Goal: Navigation & Orientation: Find specific page/section

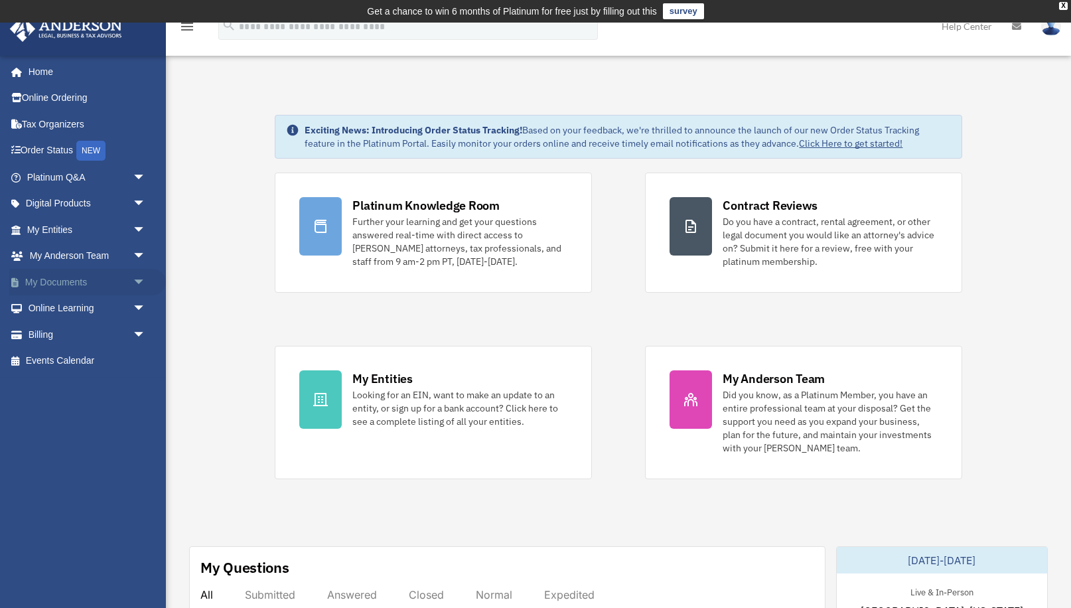
click at [95, 280] on link "My Documents arrow_drop_down" at bounding box center [87, 282] width 157 height 27
click at [135, 279] on span "arrow_drop_down" at bounding box center [146, 282] width 27 height 27
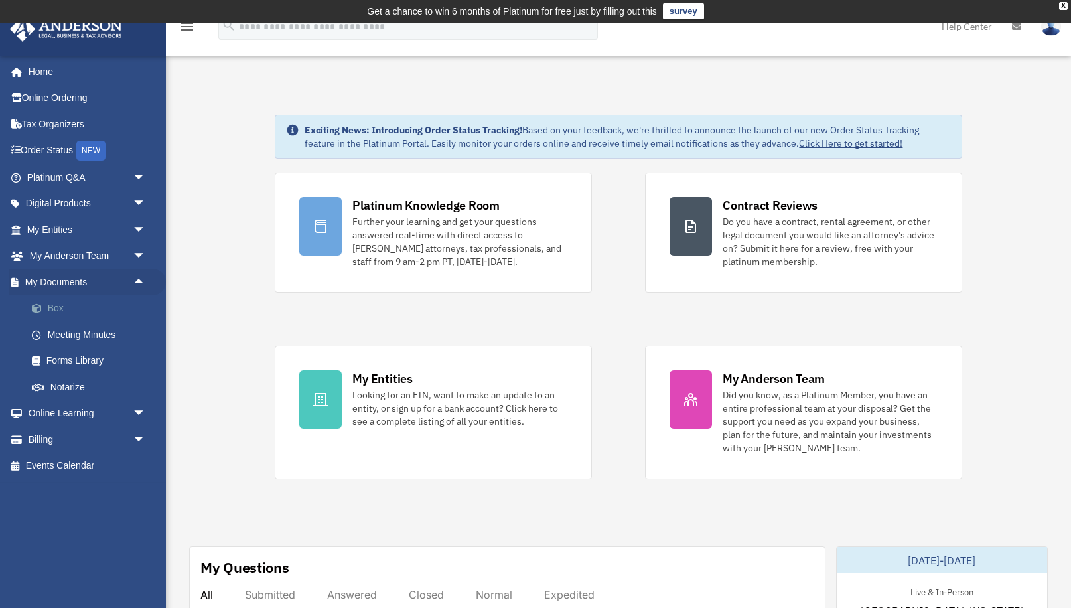
click at [58, 310] on link "Box" at bounding box center [92, 308] width 147 height 27
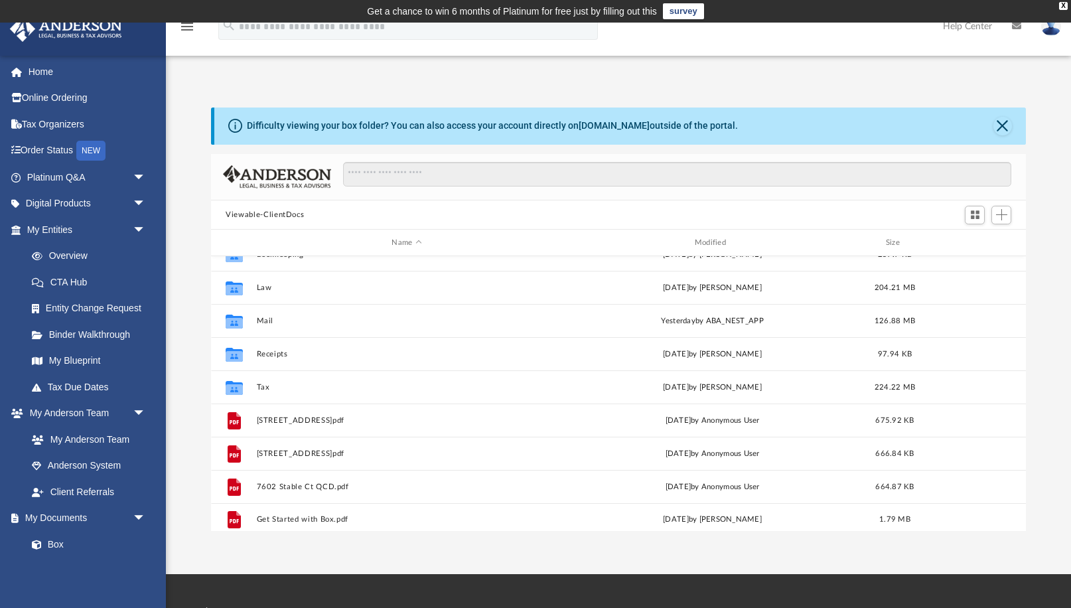
scroll to position [90, 0]
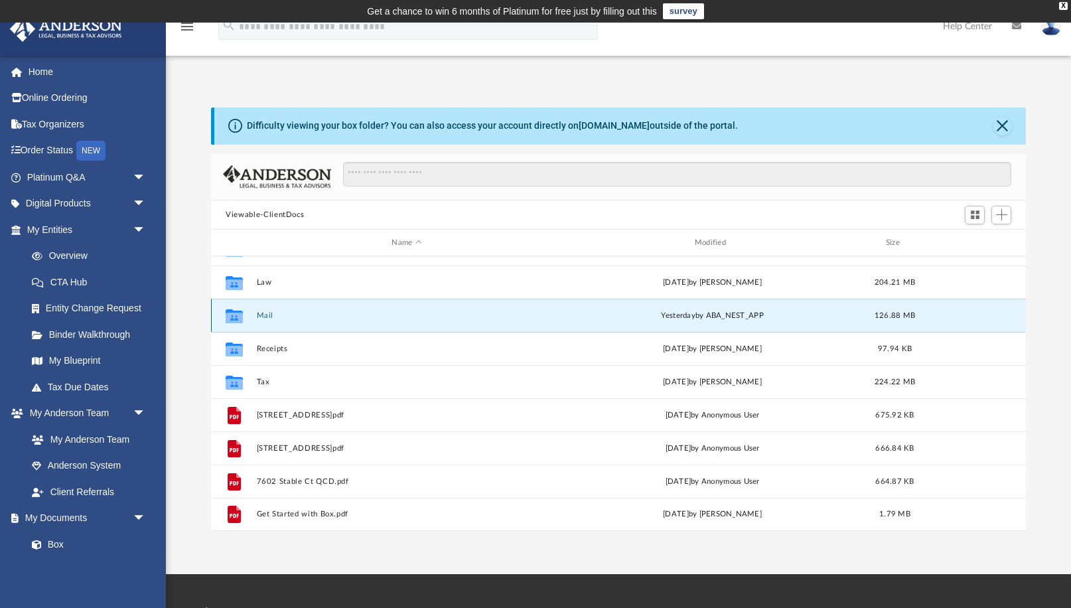
click at [274, 314] on button "Mail" at bounding box center [407, 315] width 300 height 9
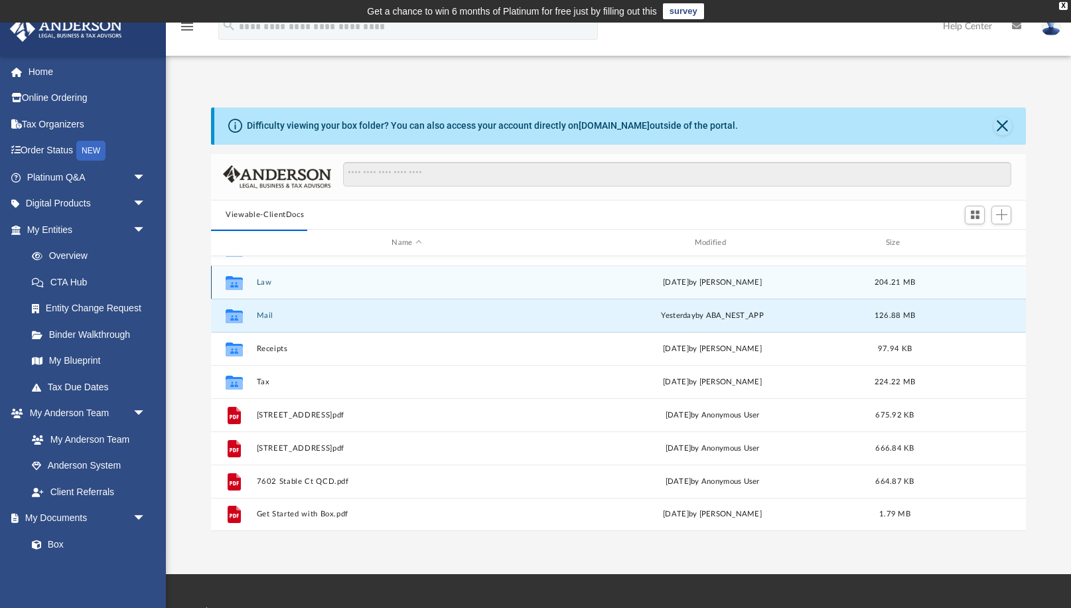
click at [262, 279] on button "Law" at bounding box center [407, 282] width 300 height 9
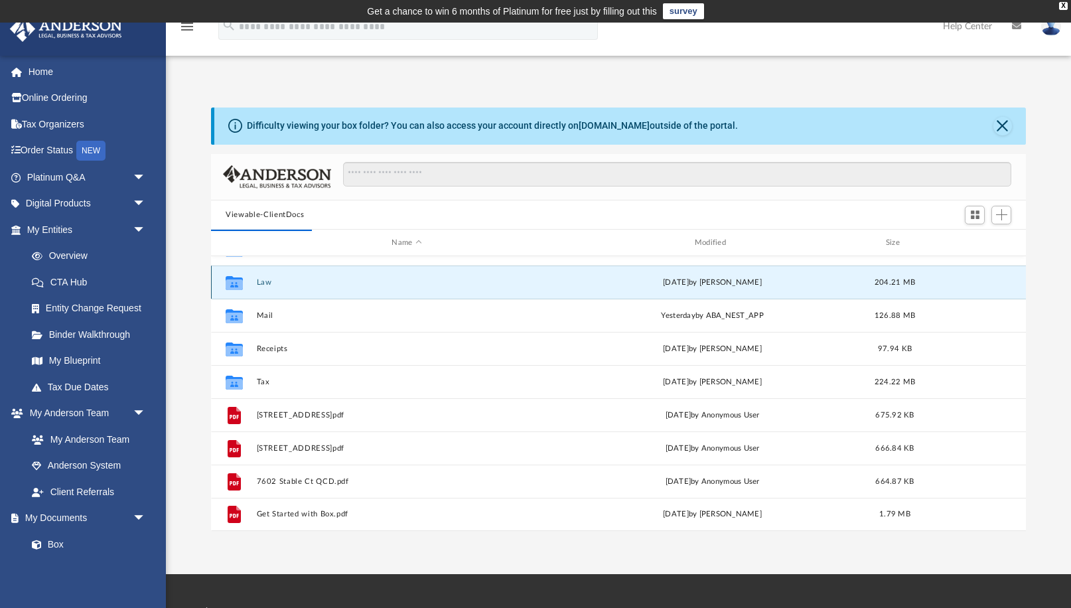
click at [262, 279] on button "Law" at bounding box center [407, 282] width 300 height 9
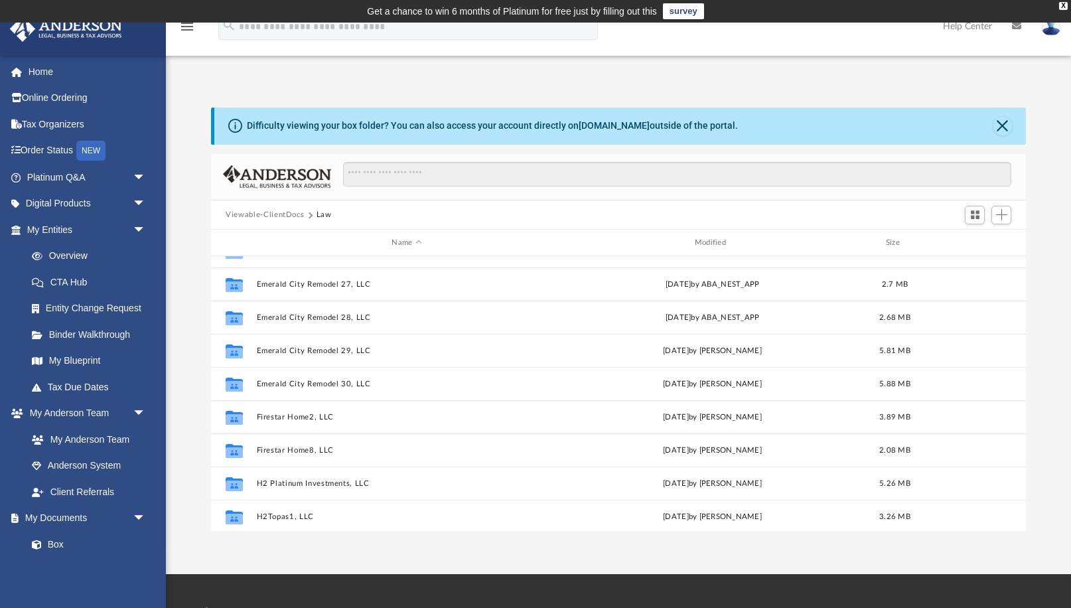
scroll to position [423, 0]
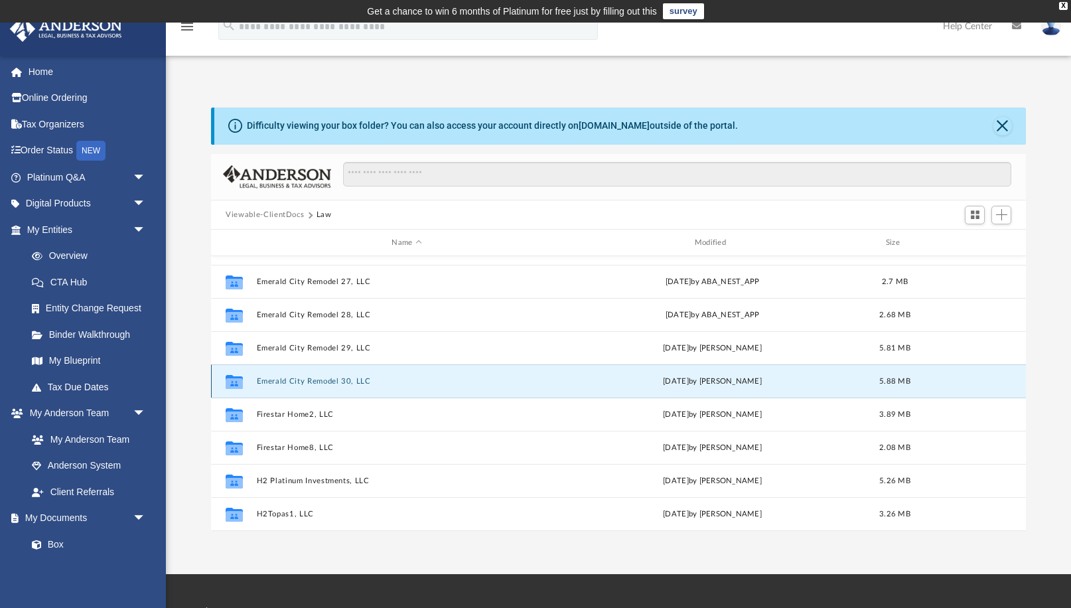
click at [344, 383] on button "Emerald City Remodel 30, LLC" at bounding box center [407, 381] width 300 height 9
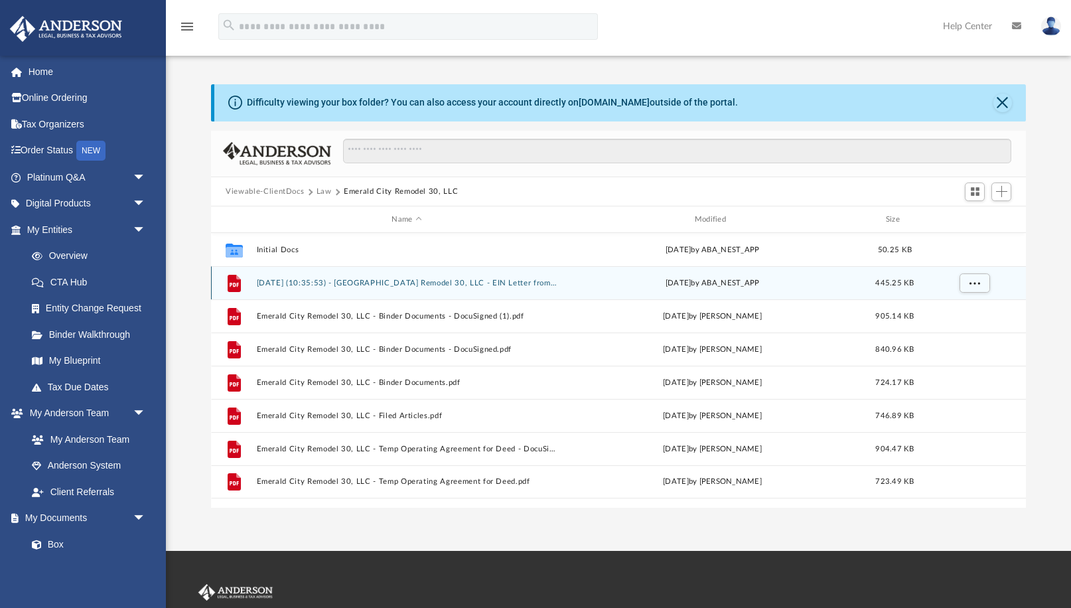
scroll to position [24, 0]
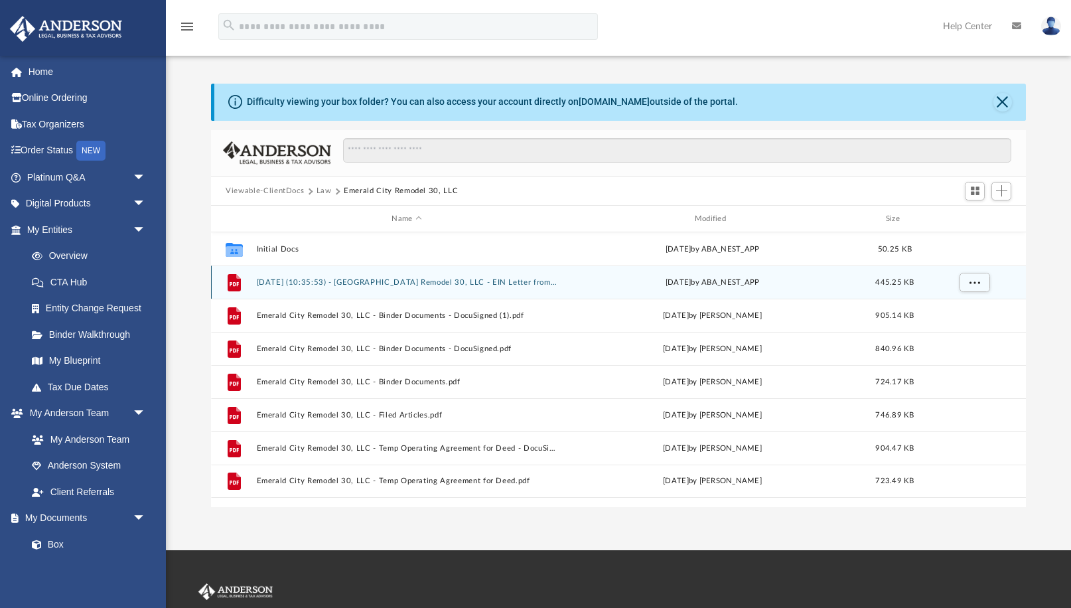
click at [454, 285] on button "[DATE] (10:35:53) - [GEOGRAPHIC_DATA] Remodel 30, LLC - EIN Letter from IRS.pdf" at bounding box center [407, 282] width 300 height 9
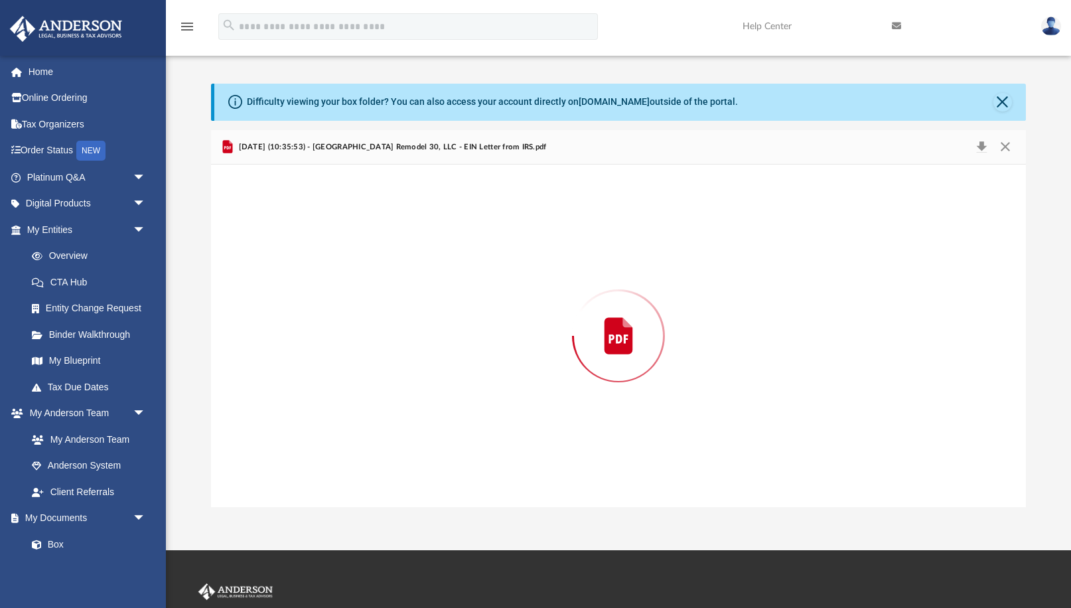
click at [454, 285] on div "Preview" at bounding box center [618, 336] width 815 height 342
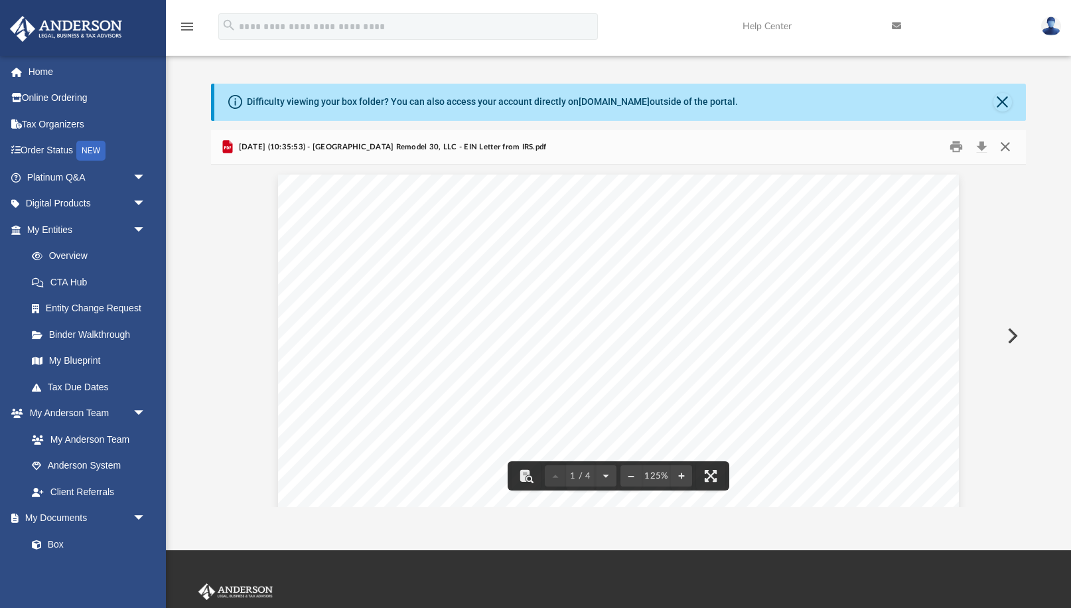
click at [1007, 146] on button "Close" at bounding box center [1005, 147] width 24 height 21
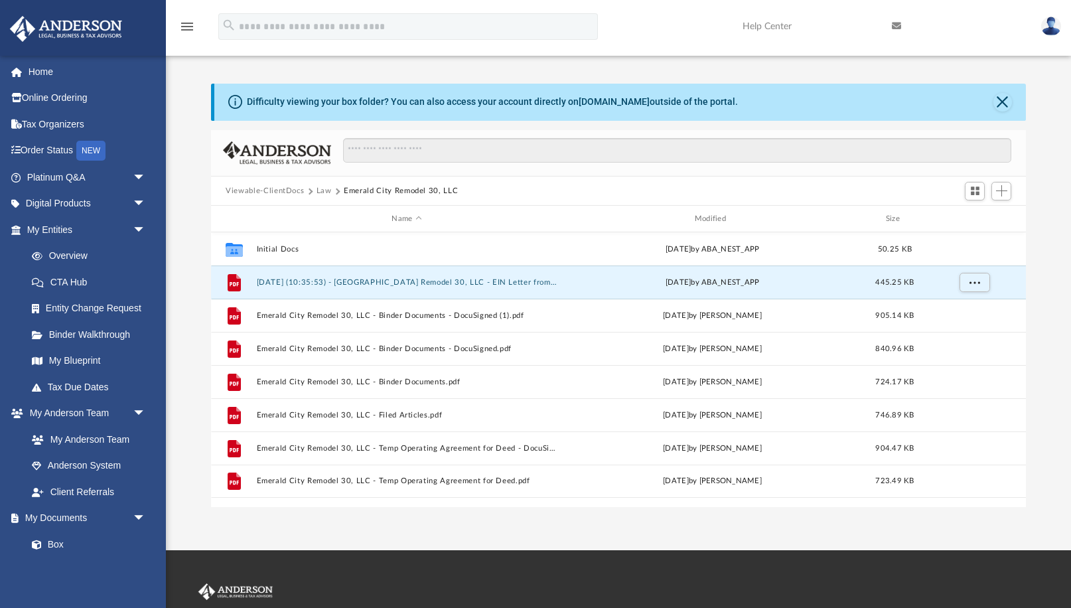
click at [323, 193] on button "Law" at bounding box center [323, 191] width 15 height 12
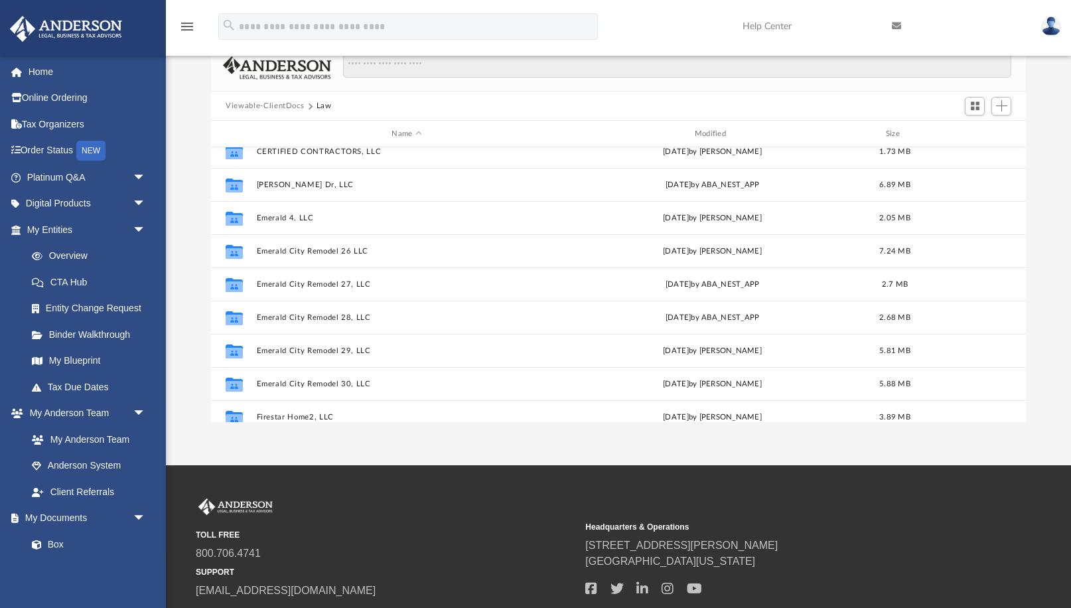
scroll to position [309, 0]
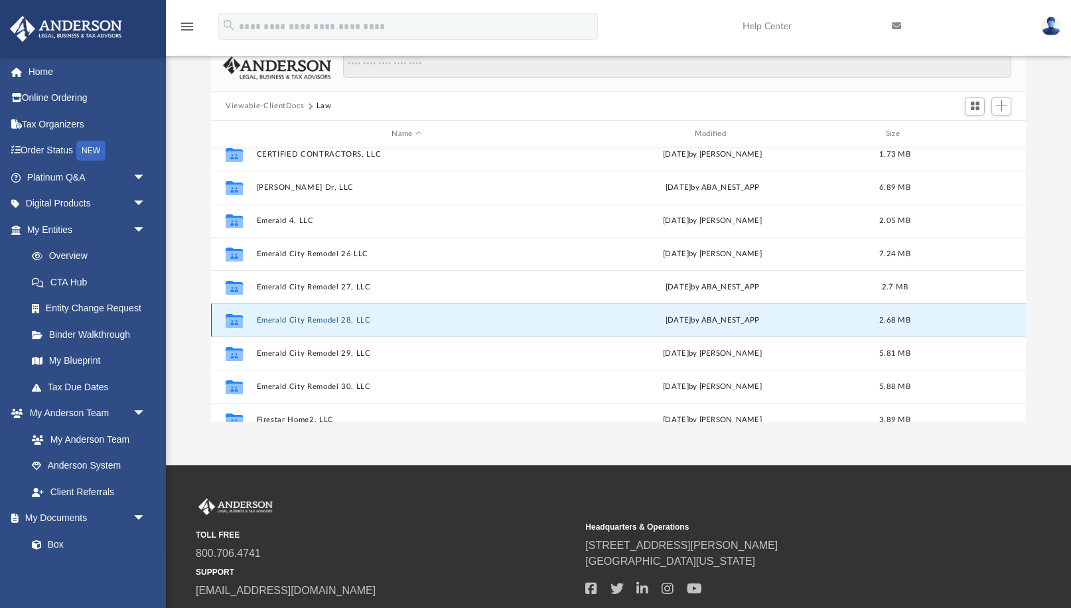
click at [342, 320] on button "Emerald City Remodel 28, LLC" at bounding box center [407, 320] width 300 height 9
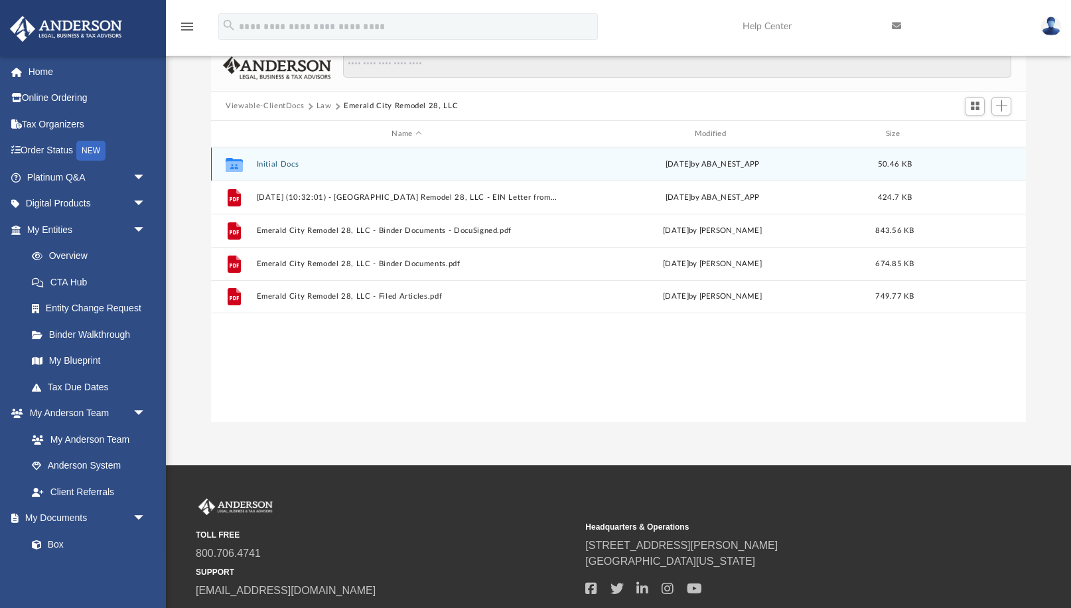
scroll to position [0, 0]
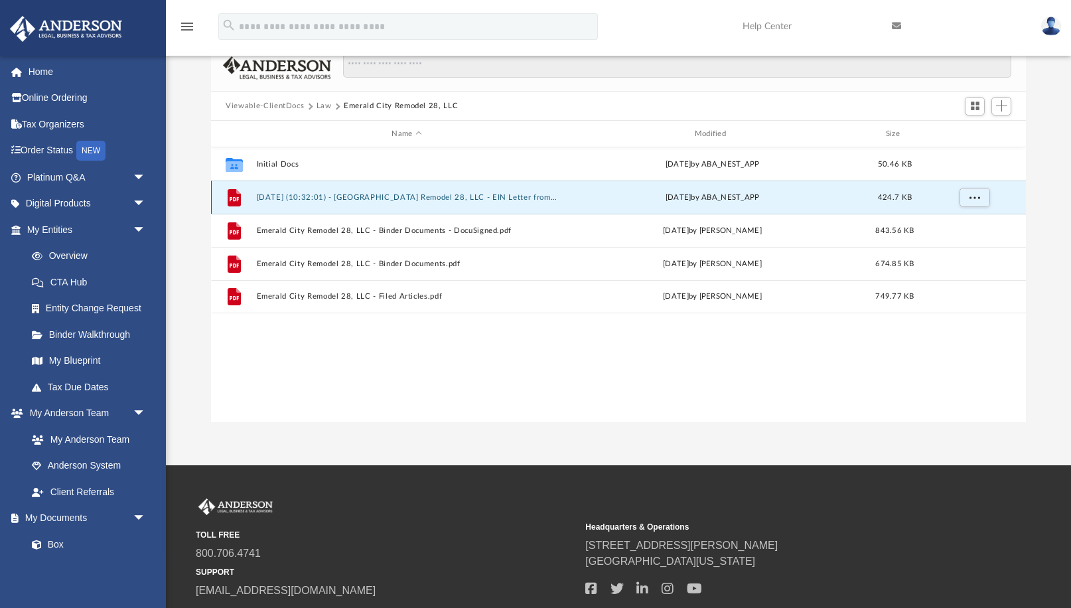
click at [509, 200] on button "[DATE] (10:32:01) - [GEOGRAPHIC_DATA] Remodel 28, LLC - EIN Letter from IRS.pdf" at bounding box center [407, 197] width 300 height 9
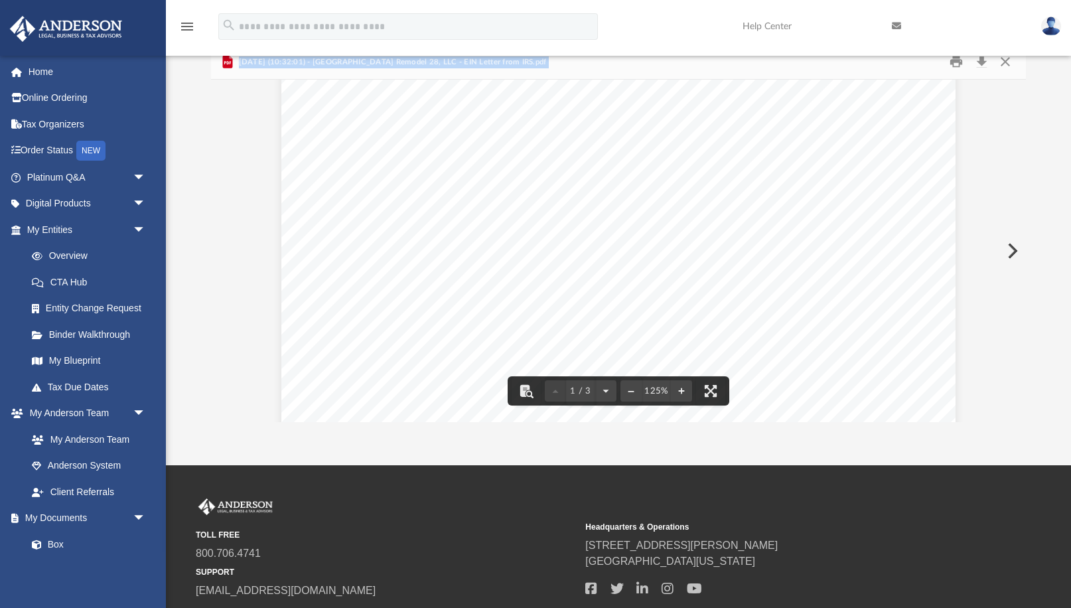
scroll to position [74, 0]
click at [1010, 62] on button "Close" at bounding box center [1005, 62] width 24 height 21
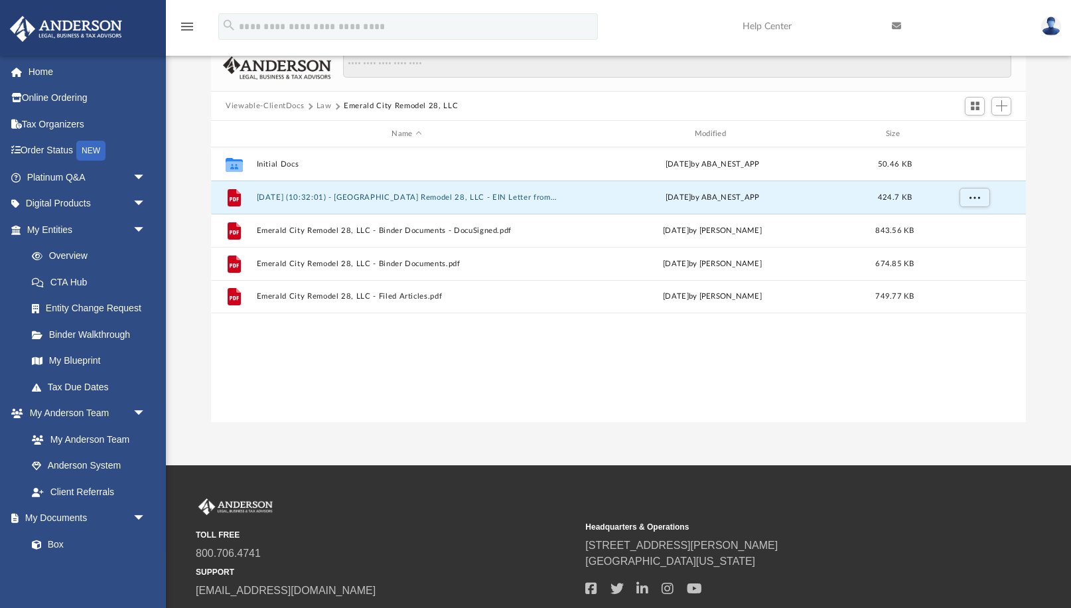
click at [322, 107] on button "Law" at bounding box center [323, 106] width 15 height 12
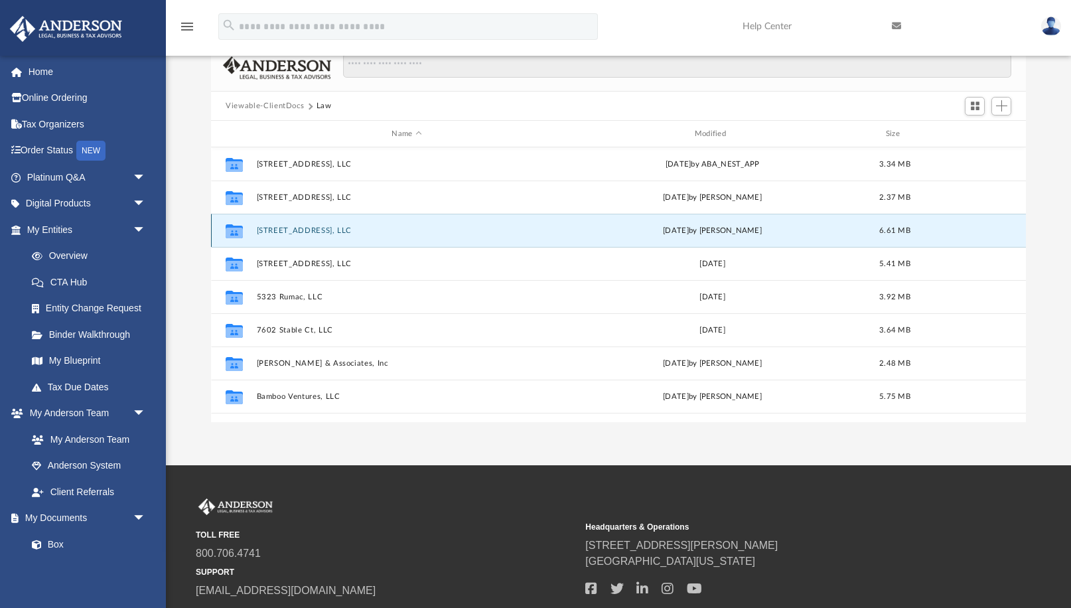
click at [314, 229] on button "[STREET_ADDRESS], LLC" at bounding box center [407, 230] width 300 height 9
